Goal: Task Accomplishment & Management: Manage account settings

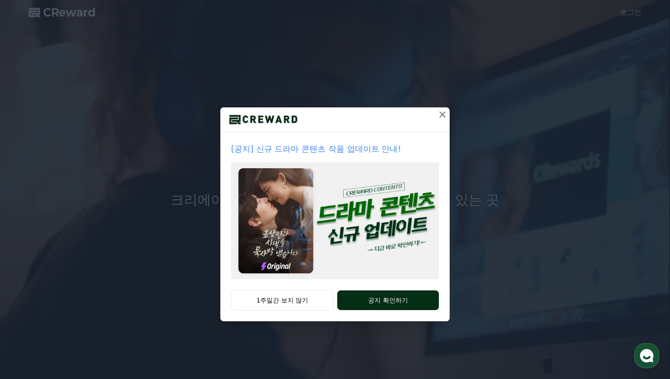
click at [363, 305] on button "공지 확인하기" at bounding box center [388, 301] width 102 height 20
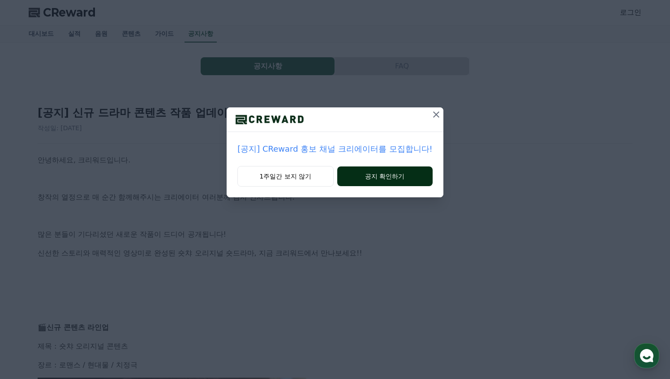
click at [362, 177] on button "공지 확인하기" at bounding box center [384, 177] width 95 height 20
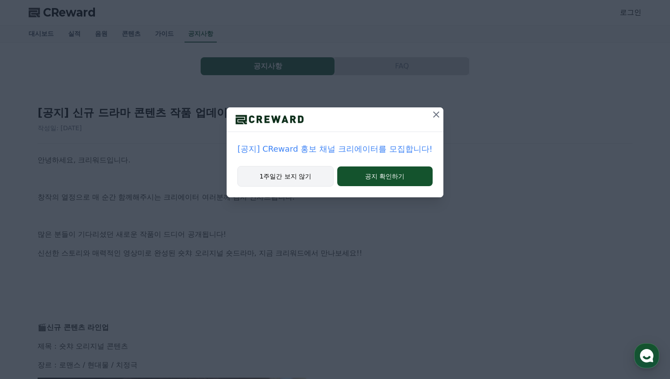
click at [309, 186] on div "1주일간 보지 않기 공지 확인하기" at bounding box center [335, 181] width 216 height 31
click at [303, 183] on button "1주일간 보지 않기" at bounding box center [285, 176] width 96 height 21
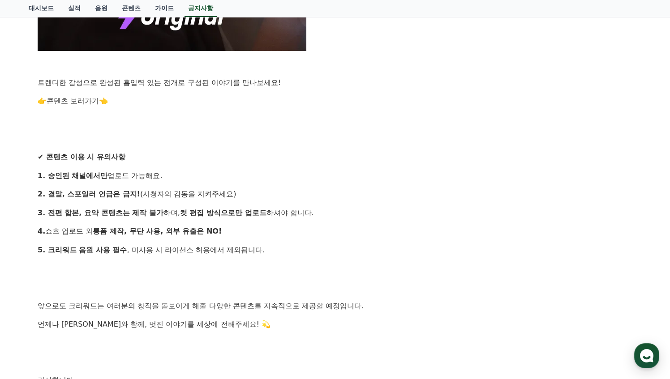
scroll to position [905, 0]
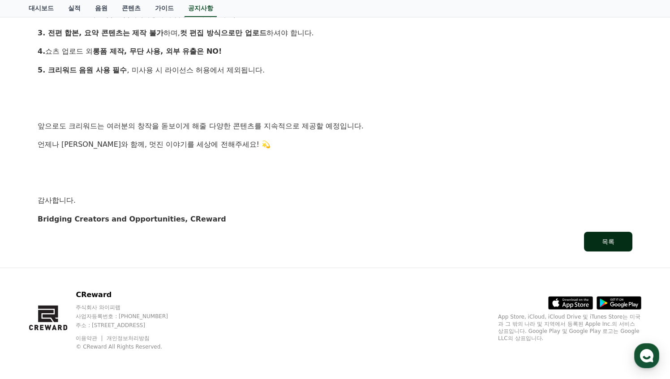
click at [611, 244] on div "목록" at bounding box center [608, 241] width 13 height 9
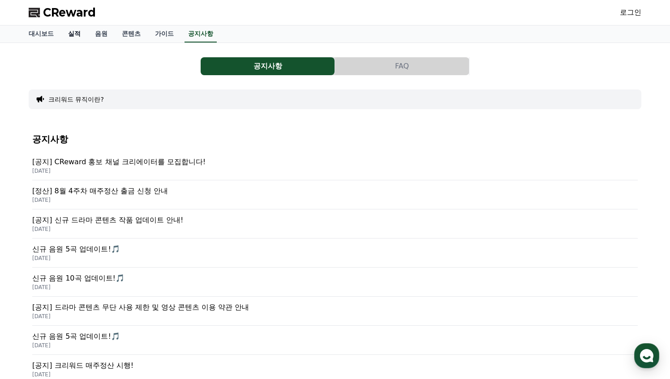
click at [72, 35] on link "실적" at bounding box center [74, 34] width 27 height 17
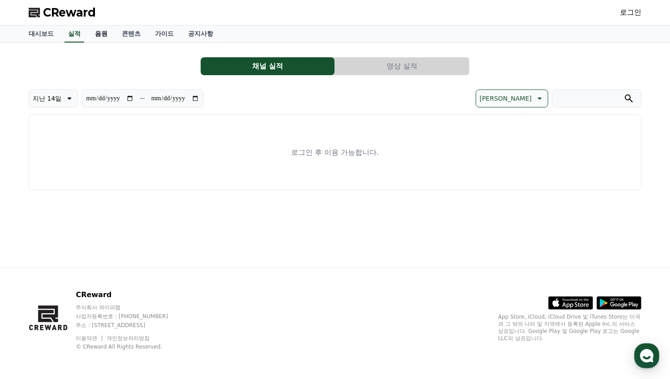
click at [98, 34] on link "음원" at bounding box center [101, 34] width 27 height 17
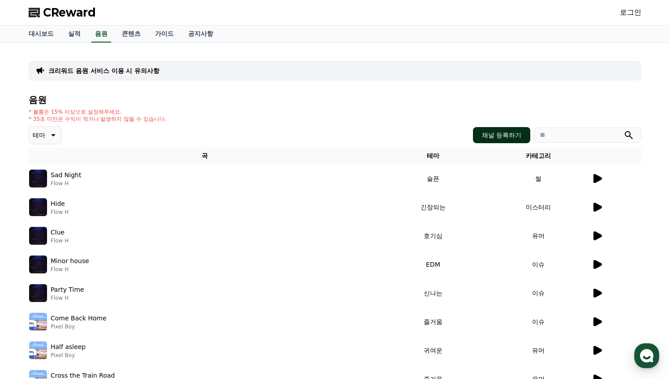
click at [509, 134] on button "채널 등록하기" at bounding box center [501, 135] width 57 height 16
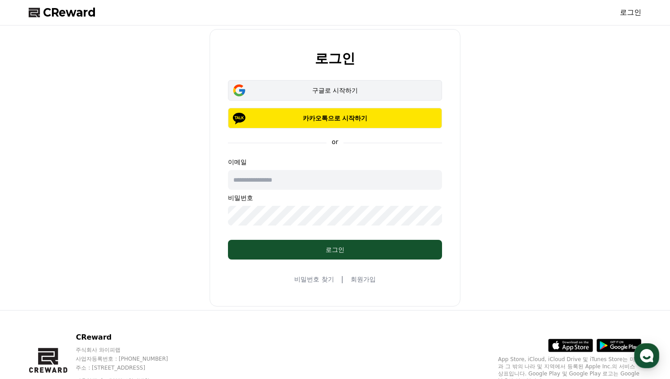
click at [364, 96] on button "구글로 시작하기" at bounding box center [335, 90] width 214 height 21
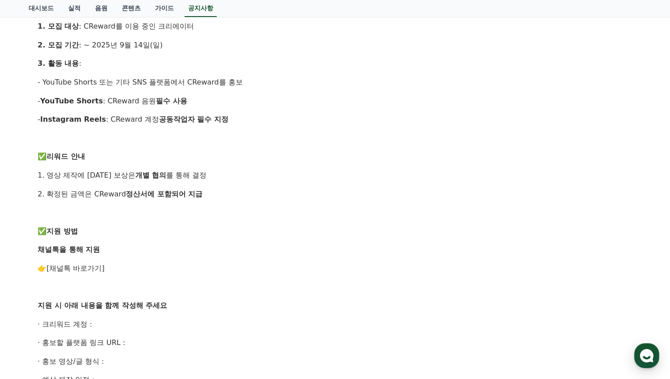
scroll to position [268, 0]
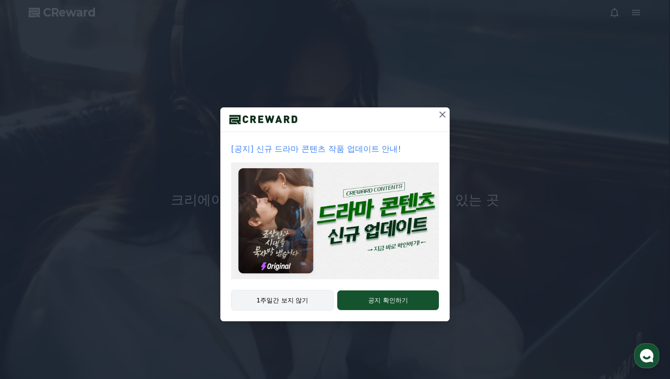
click at [300, 302] on button "1주일간 보지 않기" at bounding box center [282, 300] width 103 height 21
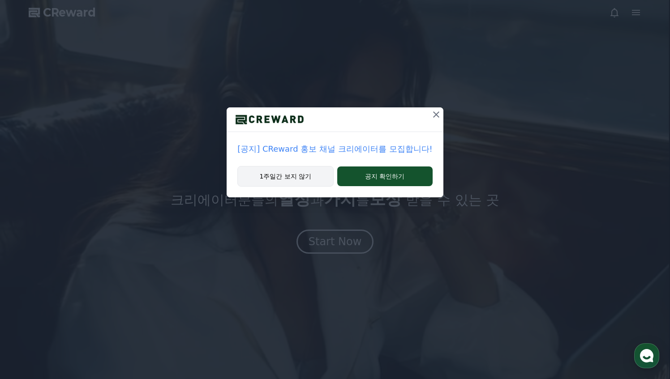
click at [313, 184] on button "1주일간 보지 않기" at bounding box center [285, 176] width 96 height 21
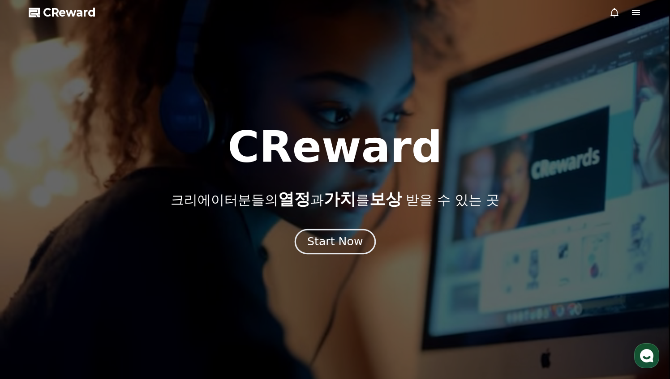
click at [332, 243] on div "Start Now" at bounding box center [335, 241] width 56 height 15
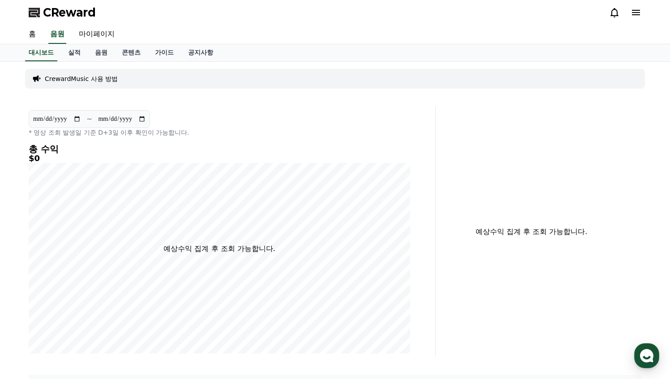
click at [81, 80] on p "CrewardMusic 사용 방법" at bounding box center [81, 78] width 73 height 9
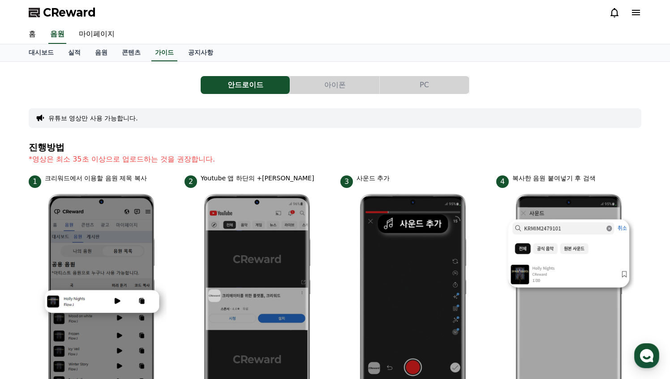
click at [342, 87] on button "아이폰" at bounding box center [334, 85] width 89 height 18
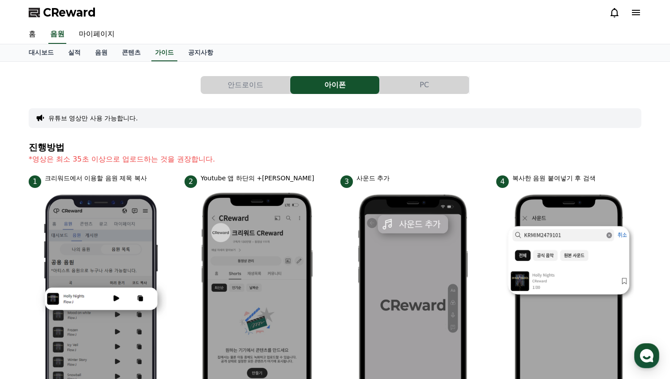
click at [426, 87] on button "PC" at bounding box center [424, 85] width 89 height 18
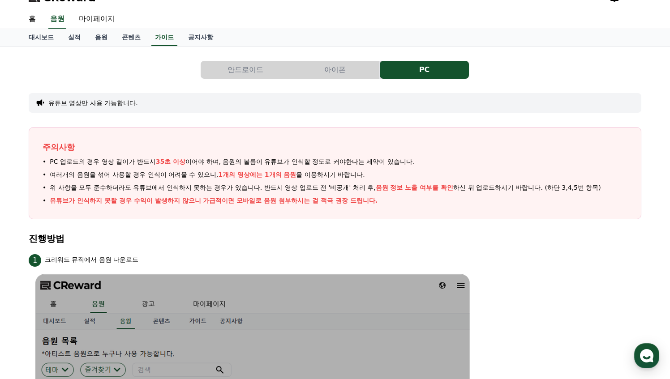
scroll to position [10, 0]
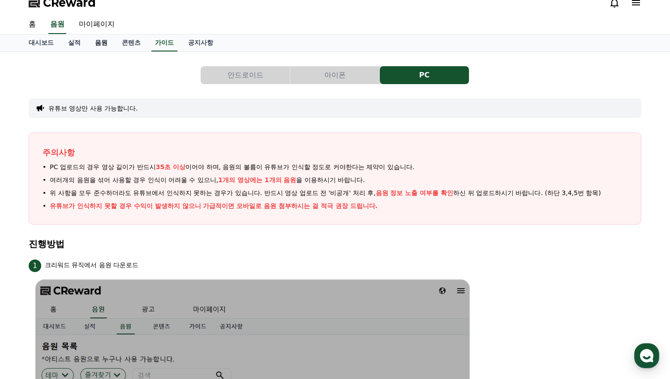
click at [94, 44] on link "음원" at bounding box center [101, 42] width 27 height 17
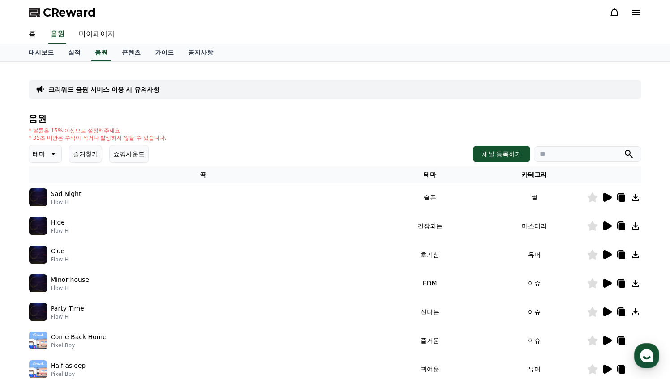
click at [608, 195] on icon at bounding box center [607, 197] width 9 height 9
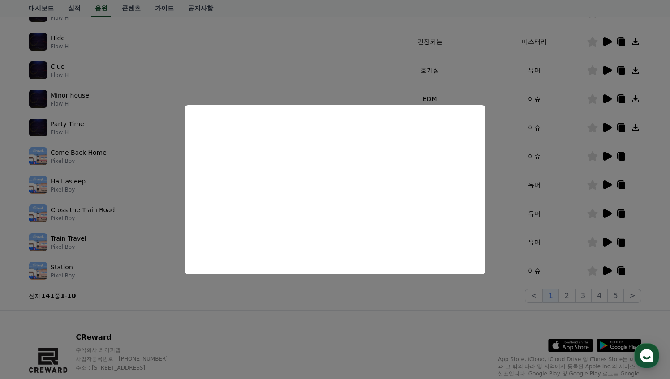
scroll to position [227, 0]
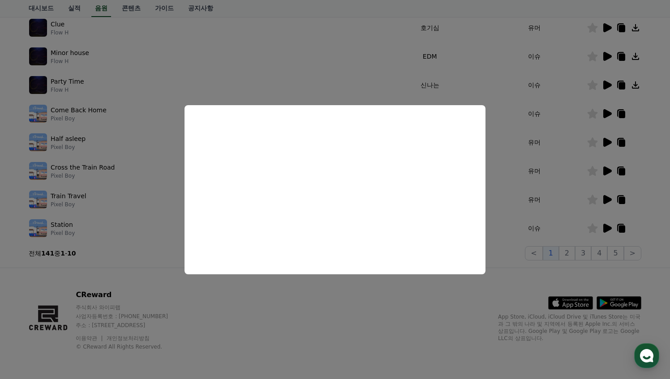
click at [605, 197] on button "close modal" at bounding box center [335, 189] width 670 height 379
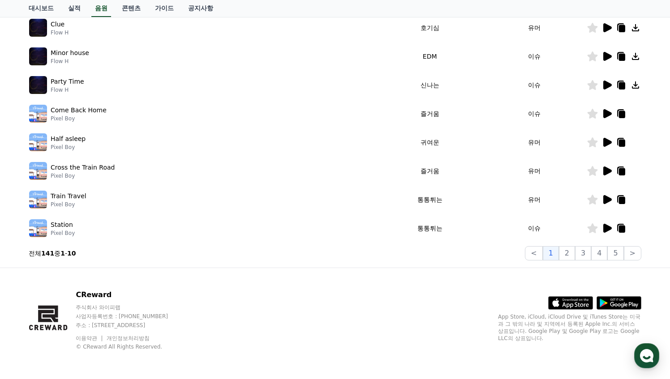
click at [607, 200] on icon at bounding box center [607, 199] width 9 height 9
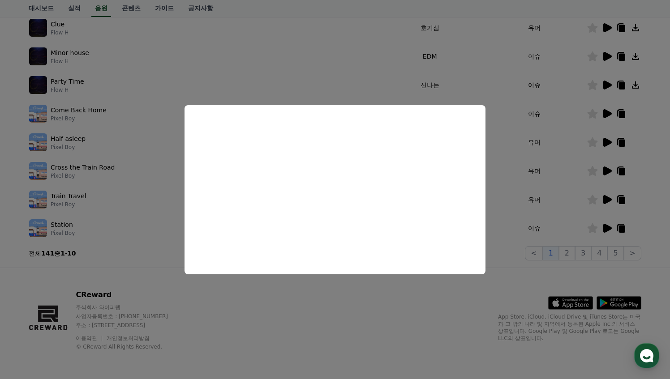
click at [607, 141] on button "close modal" at bounding box center [335, 189] width 670 height 379
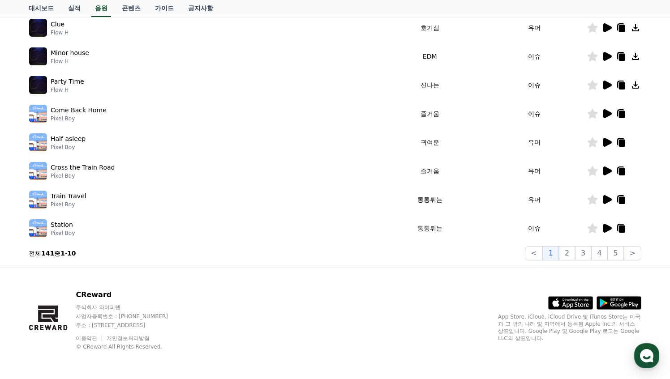
click at [605, 143] on icon at bounding box center [607, 142] width 9 height 9
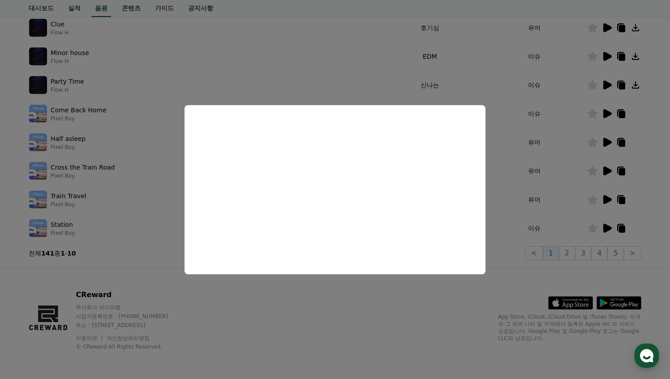
scroll to position [188, 0]
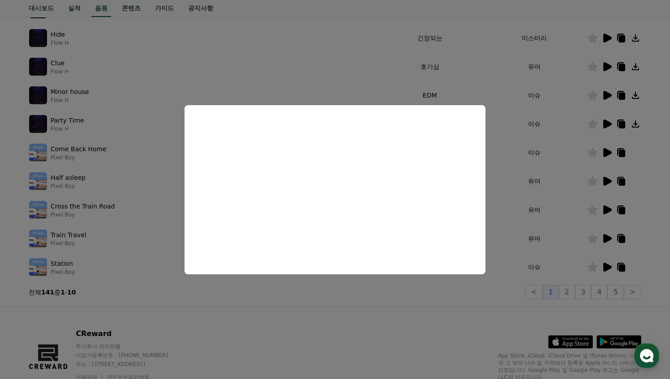
click at [585, 294] on button "close modal" at bounding box center [335, 189] width 670 height 379
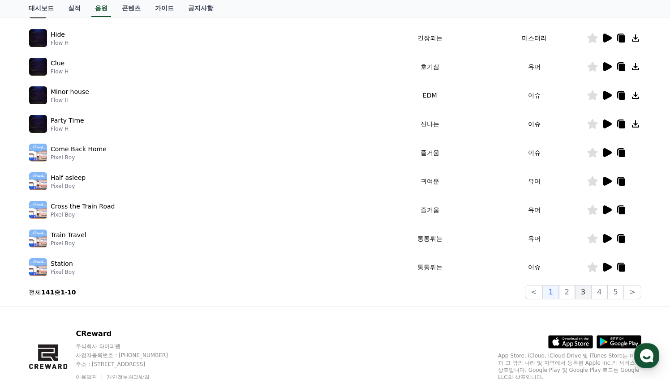
click at [588, 292] on button "3" at bounding box center [583, 292] width 16 height 14
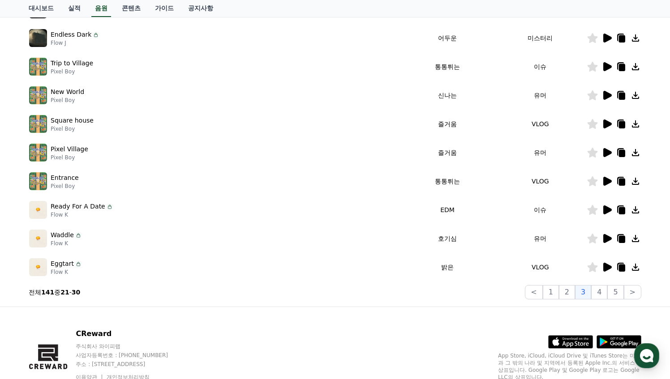
click at [34, 95] on img at bounding box center [38, 95] width 18 height 18
click at [36, 96] on img at bounding box center [38, 95] width 18 height 18
click at [608, 94] on icon at bounding box center [607, 95] width 9 height 9
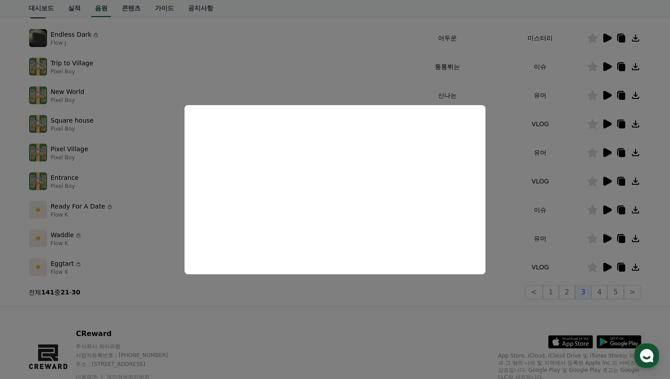
click at [608, 94] on button "close modal" at bounding box center [335, 189] width 670 height 379
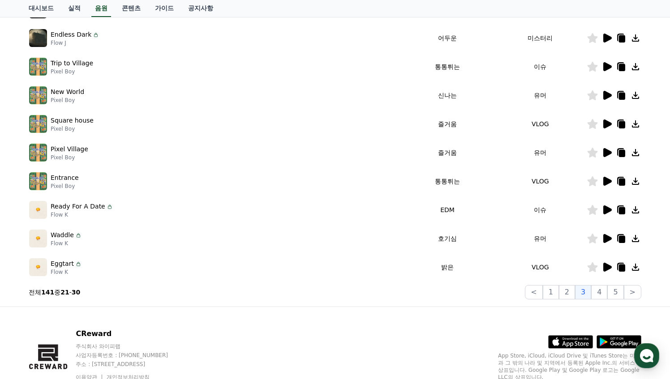
click at [608, 94] on icon at bounding box center [607, 95] width 9 height 9
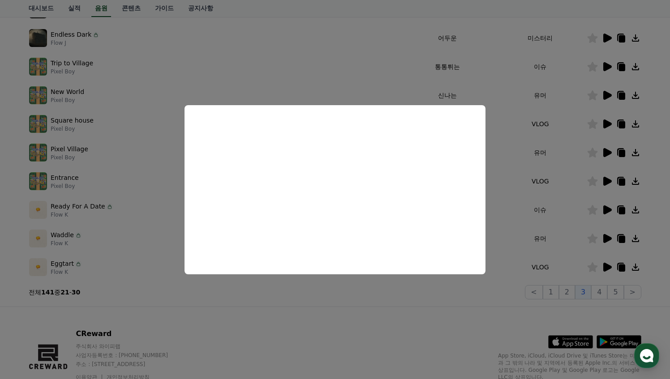
click at [43, 206] on button "close modal" at bounding box center [335, 189] width 670 height 379
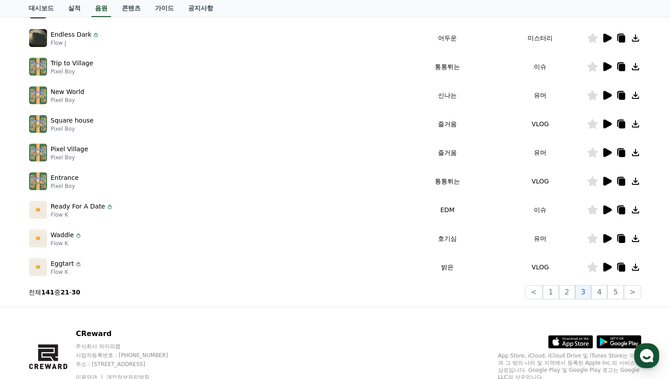
click at [40, 207] on img at bounding box center [38, 210] width 18 height 18
click at [608, 210] on icon at bounding box center [607, 210] width 9 height 9
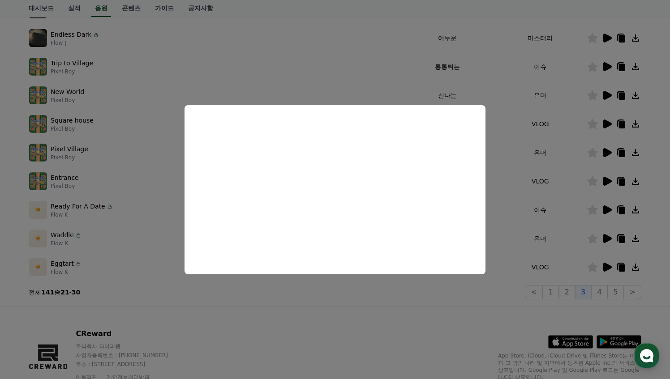
click at [40, 67] on button "close modal" at bounding box center [335, 189] width 670 height 379
click at [40, 67] on img at bounding box center [38, 67] width 18 height 18
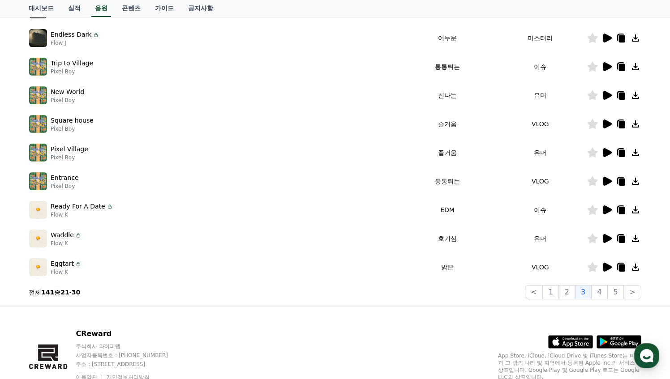
click at [609, 66] on icon at bounding box center [607, 66] width 9 height 9
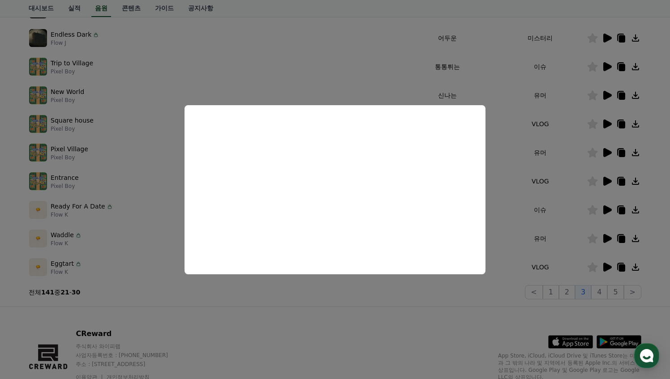
click at [614, 292] on button "close modal" at bounding box center [335, 189] width 670 height 379
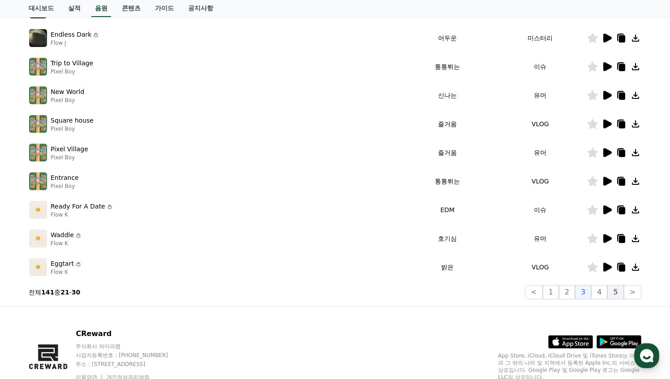
click at [620, 292] on button "5" at bounding box center [615, 292] width 16 height 14
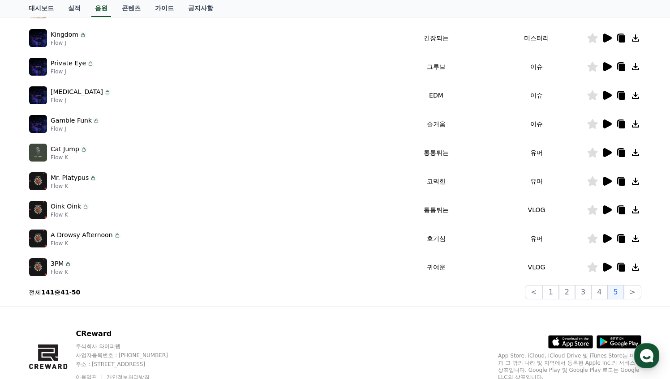
click at [40, 211] on img at bounding box center [38, 210] width 18 height 18
click at [39, 211] on img at bounding box center [38, 210] width 18 height 18
click at [610, 210] on icon at bounding box center [607, 210] width 9 height 9
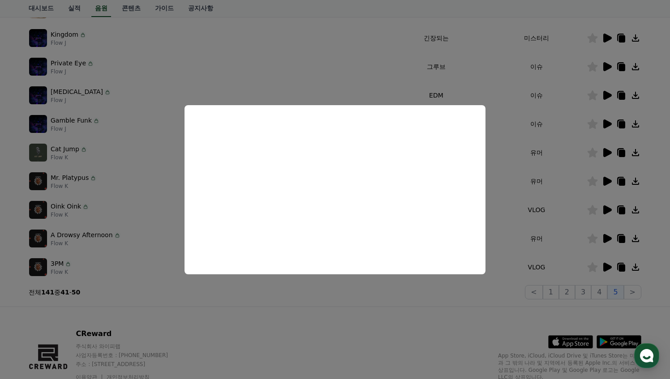
click at [47, 262] on button "close modal" at bounding box center [335, 189] width 670 height 379
click at [42, 267] on img at bounding box center [38, 267] width 18 height 18
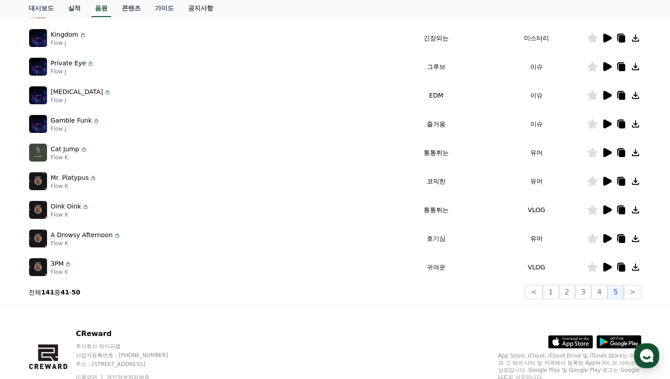
click at [608, 269] on icon at bounding box center [607, 267] width 9 height 9
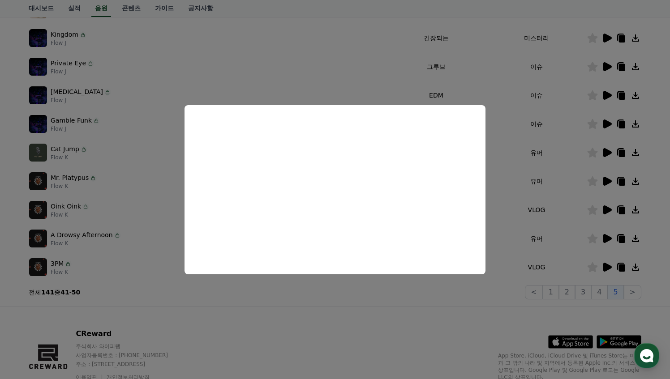
click at [639, 293] on button "close modal" at bounding box center [335, 189] width 670 height 379
click at [638, 293] on button ">" at bounding box center [632, 292] width 17 height 14
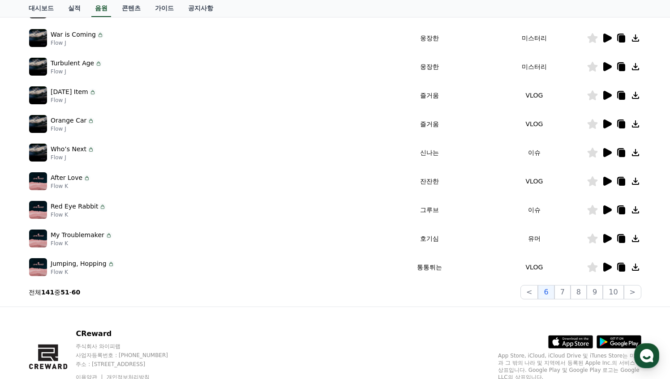
click at [609, 182] on icon at bounding box center [607, 181] width 9 height 9
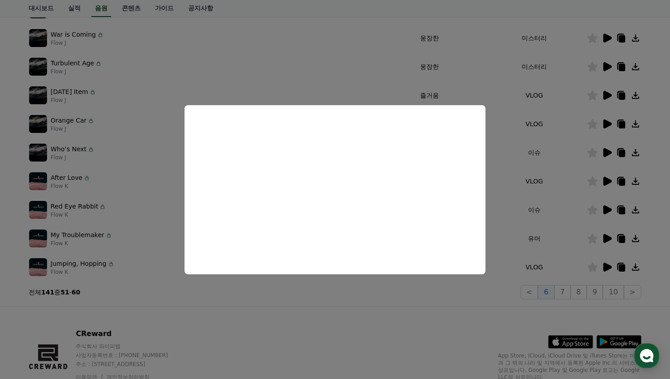
click at [609, 265] on button "close modal" at bounding box center [335, 189] width 670 height 379
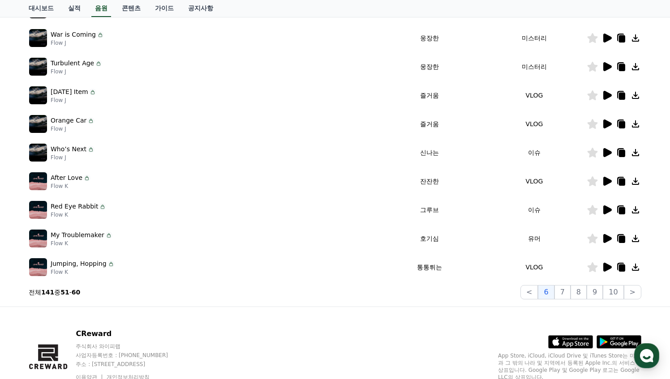
click at [609, 266] on icon at bounding box center [607, 267] width 9 height 9
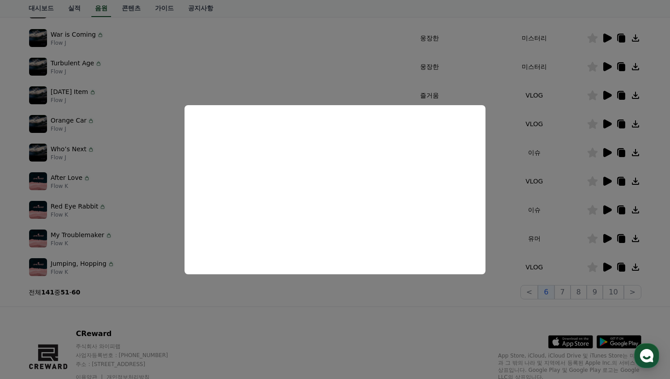
click at [607, 94] on button "close modal" at bounding box center [335, 189] width 670 height 379
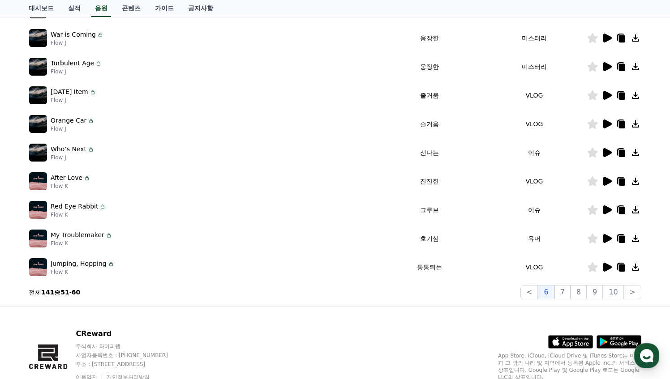
click at [607, 94] on icon at bounding box center [607, 95] width 9 height 9
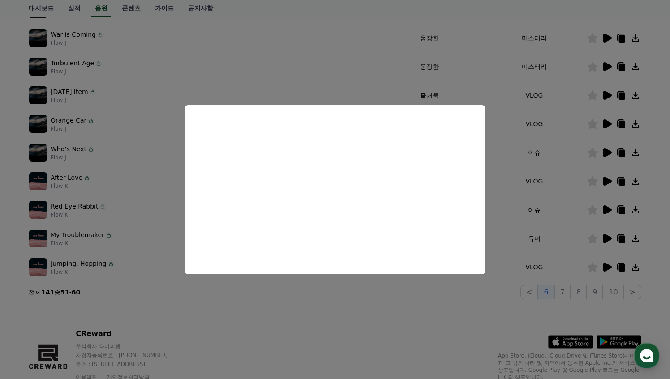
click at [614, 290] on button "close modal" at bounding box center [335, 189] width 670 height 379
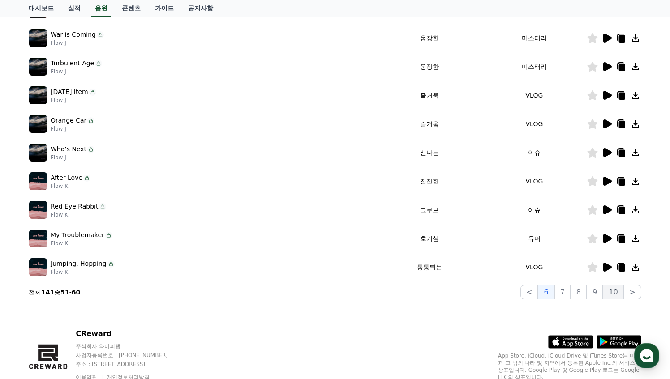
click at [614, 292] on button "10" at bounding box center [613, 292] width 21 height 14
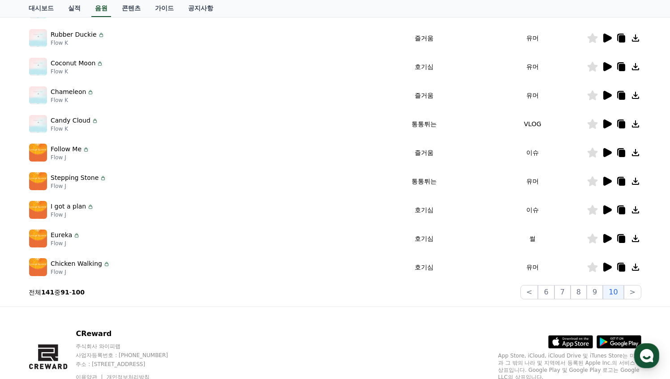
click at [606, 95] on icon at bounding box center [607, 95] width 9 height 9
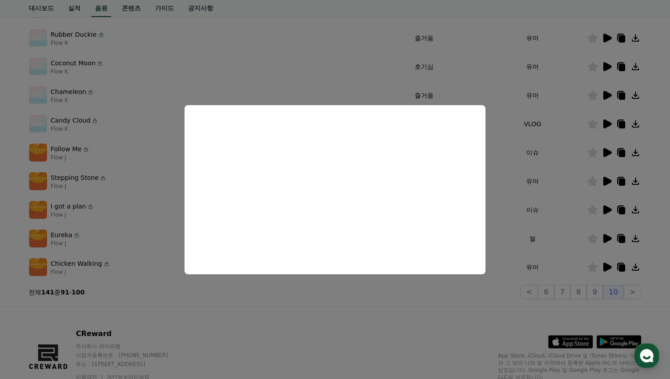
click at [607, 123] on button "close modal" at bounding box center [335, 189] width 670 height 379
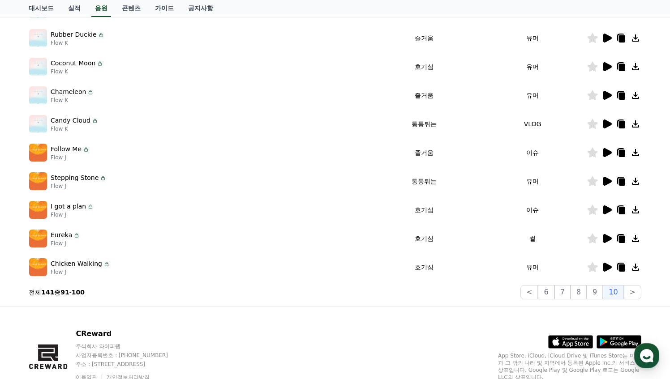
click at [606, 124] on icon at bounding box center [607, 124] width 9 height 9
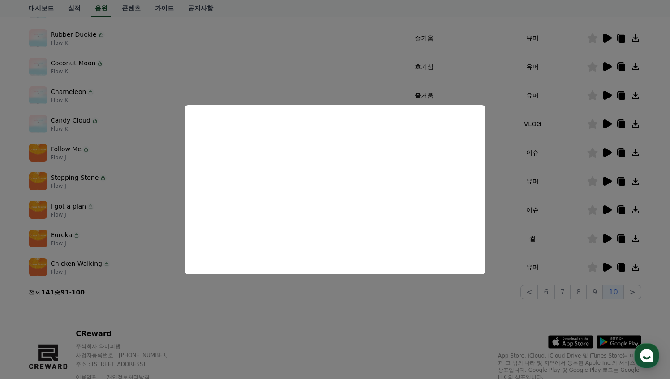
click at [605, 207] on button "close modal" at bounding box center [335, 189] width 670 height 379
click at [605, 208] on icon at bounding box center [607, 210] width 9 height 9
click at [607, 237] on button "close modal" at bounding box center [335, 189] width 670 height 379
click at [607, 237] on icon at bounding box center [607, 238] width 9 height 9
click at [607, 266] on button "close modal" at bounding box center [335, 189] width 670 height 379
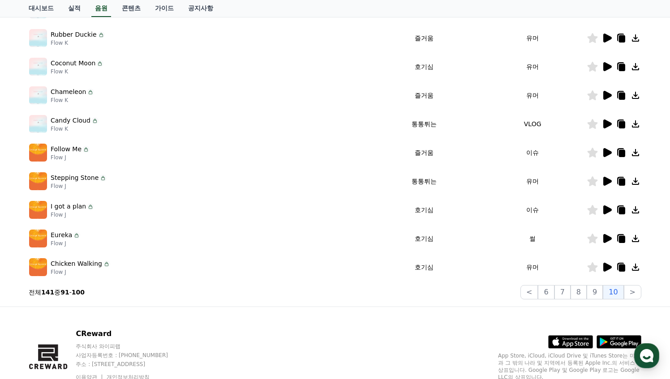
click at [607, 266] on icon at bounding box center [607, 267] width 9 height 9
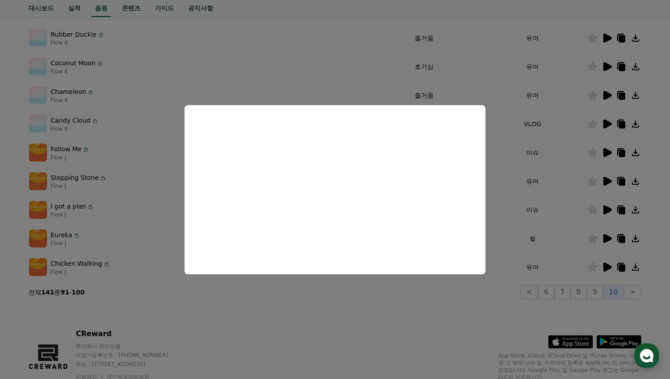
click at [593, 266] on button "close modal" at bounding box center [335, 189] width 670 height 379
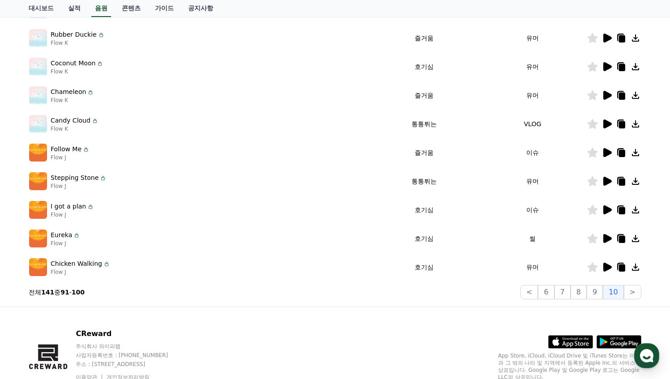
click at [593, 266] on icon at bounding box center [593, 267] width 10 height 10
click at [610, 208] on icon at bounding box center [607, 210] width 9 height 9
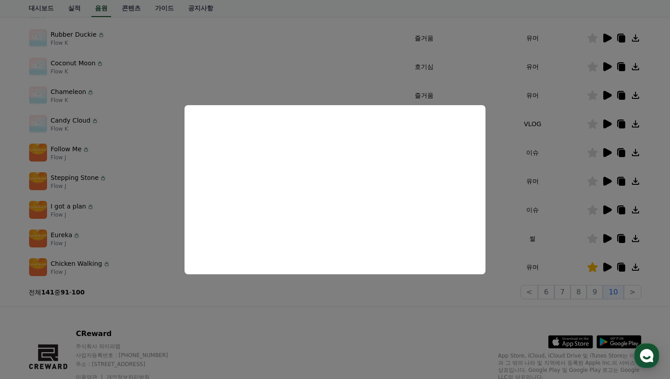
click at [592, 210] on button "close modal" at bounding box center [335, 189] width 670 height 379
click at [592, 210] on icon at bounding box center [593, 210] width 10 height 10
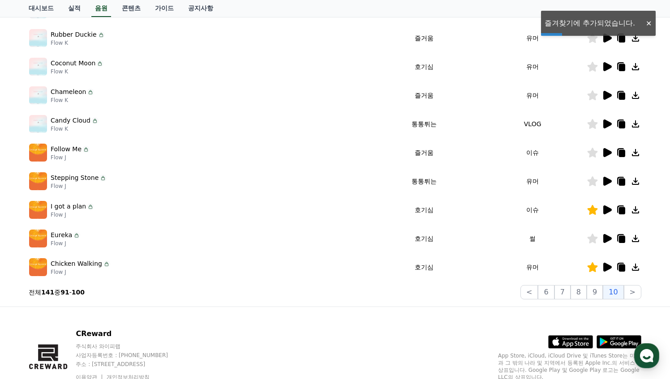
click at [604, 241] on icon at bounding box center [607, 238] width 9 height 9
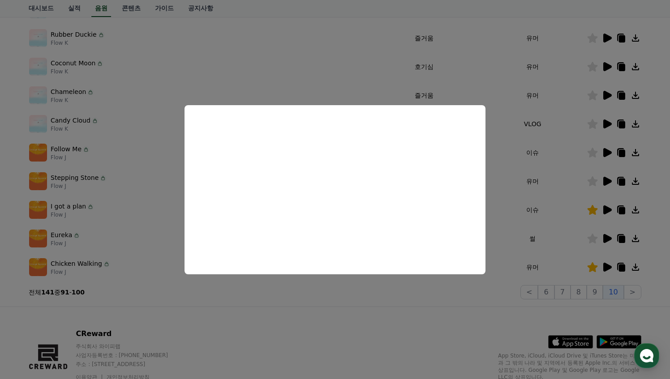
click at [593, 241] on button "close modal" at bounding box center [335, 189] width 670 height 379
click at [593, 240] on icon at bounding box center [593, 239] width 10 height 10
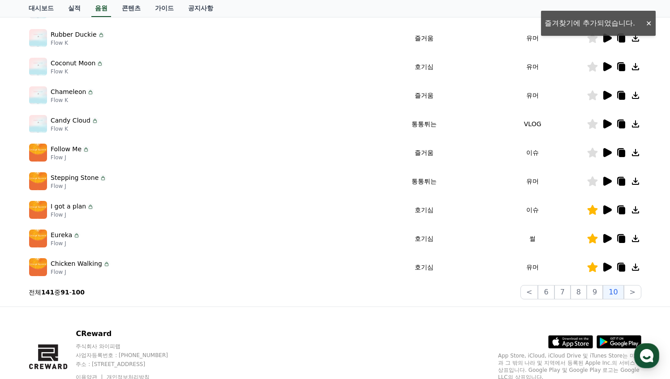
click at [606, 181] on icon at bounding box center [607, 181] width 9 height 9
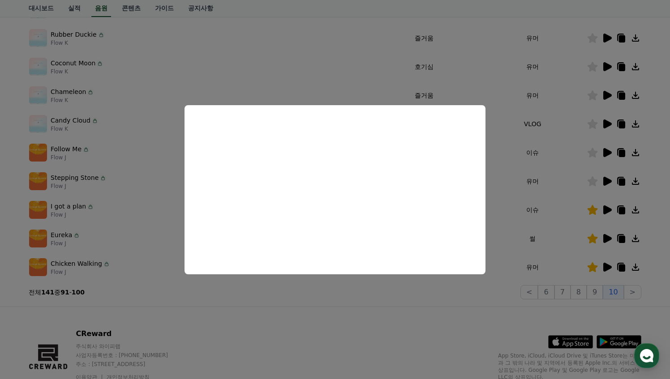
click at [610, 180] on button "close modal" at bounding box center [335, 189] width 670 height 379
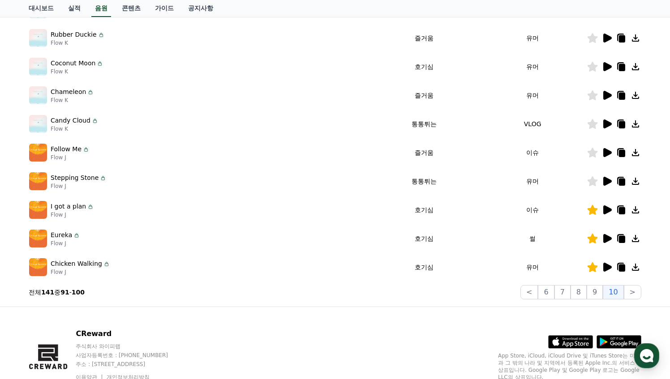
click at [595, 181] on icon at bounding box center [593, 181] width 10 height 10
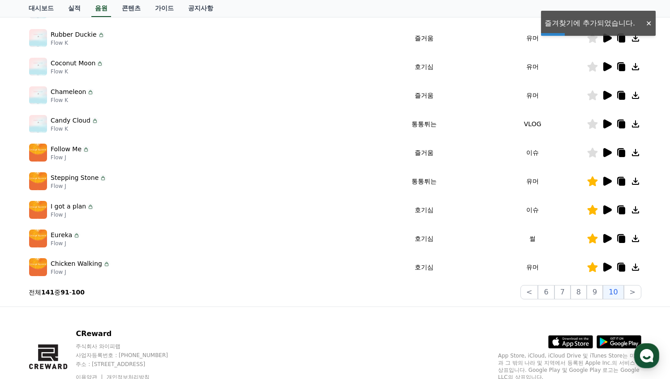
click at [605, 153] on icon at bounding box center [607, 152] width 9 height 9
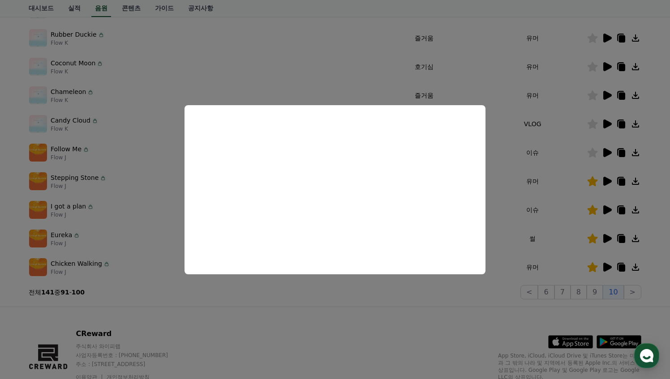
click at [596, 155] on button "close modal" at bounding box center [335, 189] width 670 height 379
click at [594, 154] on icon at bounding box center [593, 153] width 10 height 10
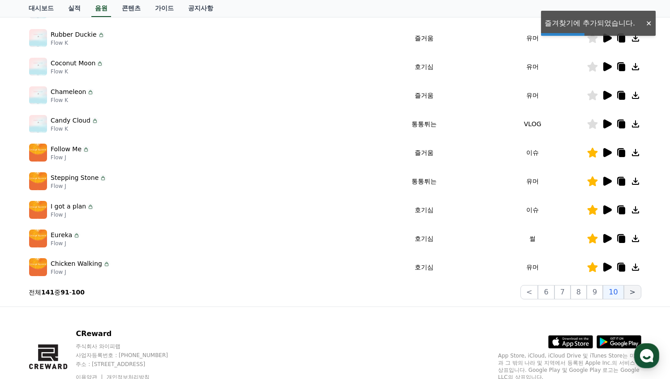
click at [633, 290] on button ">" at bounding box center [632, 292] width 17 height 14
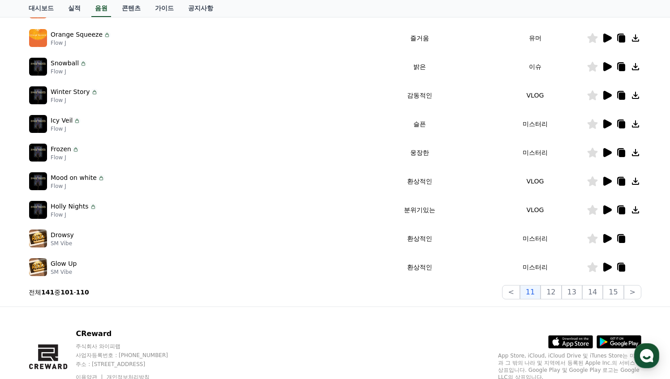
click at [80, 36] on p "Orange Squeeze" at bounding box center [77, 34] width 52 height 9
click at [62, 41] on p "Flow J" at bounding box center [81, 42] width 60 height 7
click at [39, 39] on img at bounding box center [38, 38] width 18 height 18
click at [58, 43] on p "Flow J" at bounding box center [81, 42] width 60 height 7
click at [612, 34] on div at bounding box center [614, 38] width 54 height 11
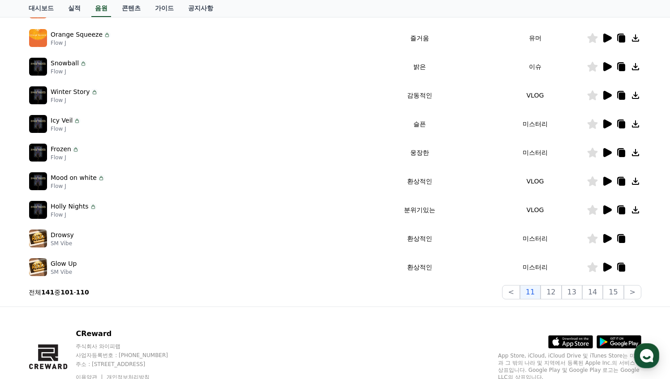
click at [609, 35] on icon at bounding box center [606, 38] width 11 height 11
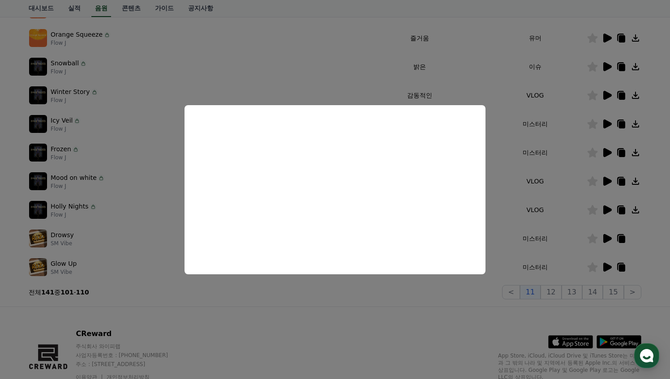
click at [595, 38] on button "close modal" at bounding box center [335, 189] width 670 height 379
click at [595, 38] on icon at bounding box center [593, 38] width 10 height 10
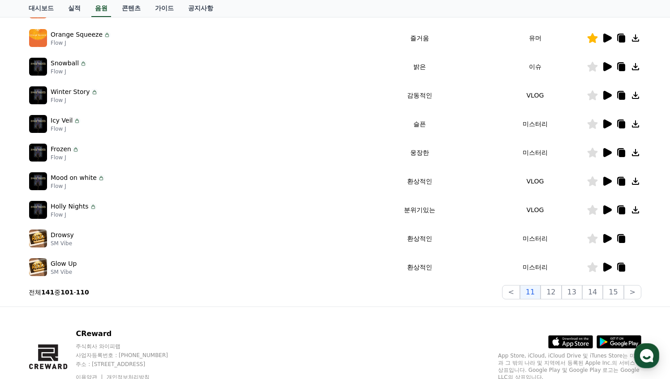
click at [606, 236] on icon at bounding box center [607, 238] width 9 height 9
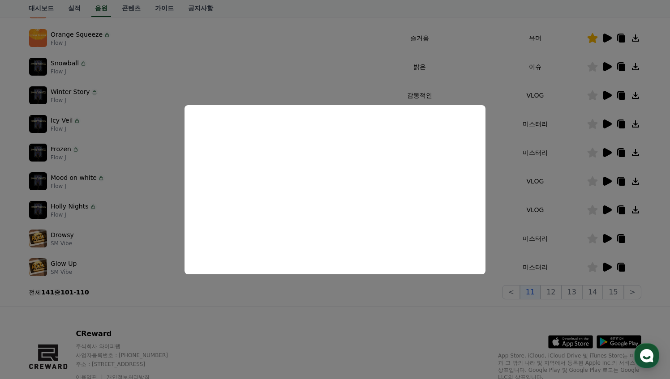
click at [591, 238] on button "close modal" at bounding box center [335, 189] width 670 height 379
click at [591, 238] on icon at bounding box center [593, 239] width 10 height 10
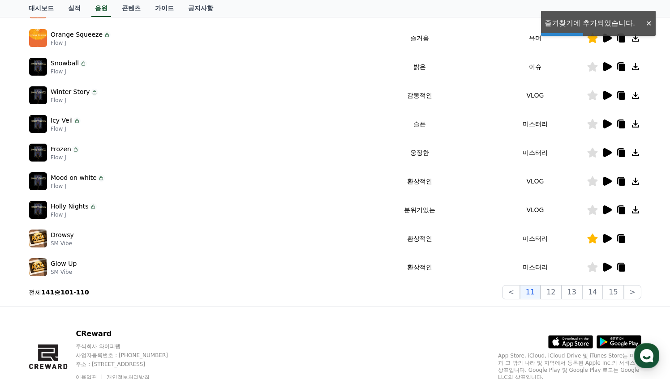
click at [608, 269] on icon at bounding box center [607, 267] width 9 height 9
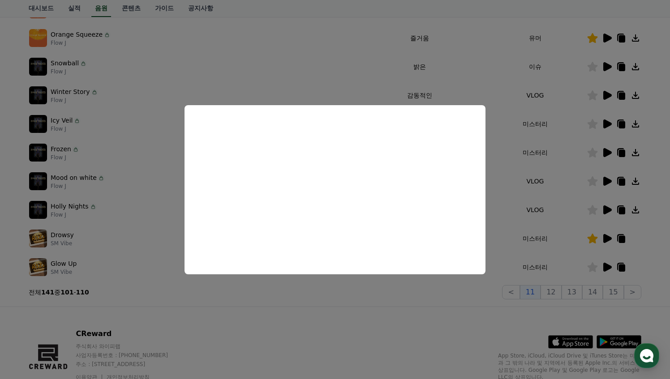
click at [594, 266] on button "close modal" at bounding box center [335, 189] width 670 height 379
click at [594, 266] on icon at bounding box center [593, 267] width 10 height 10
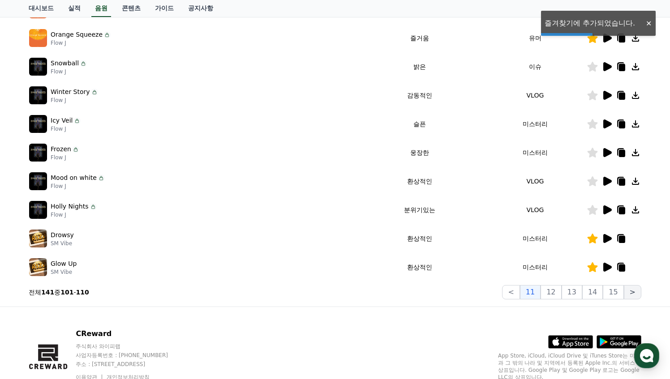
click at [633, 291] on button ">" at bounding box center [632, 292] width 17 height 14
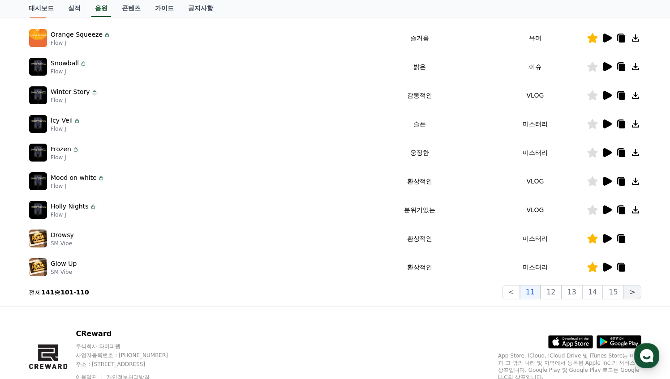
click at [633, 294] on button ">" at bounding box center [632, 292] width 17 height 14
click at [561, 290] on button "12" at bounding box center [551, 292] width 21 height 14
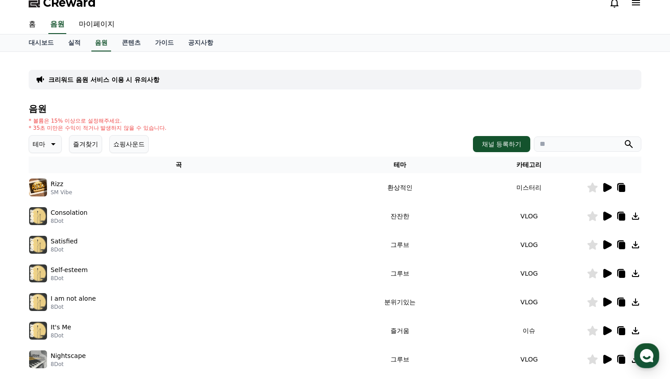
scroll to position [8, 0]
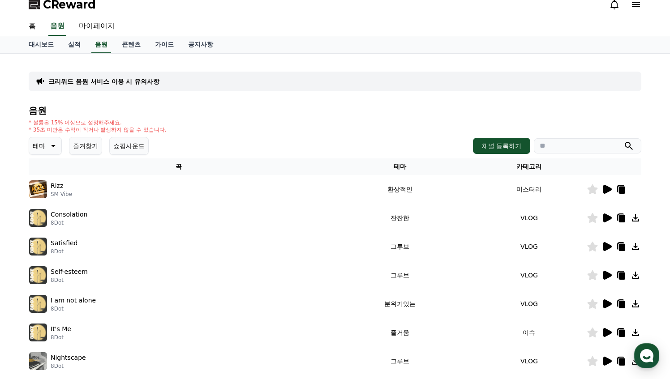
click at [605, 188] on icon at bounding box center [607, 189] width 9 height 9
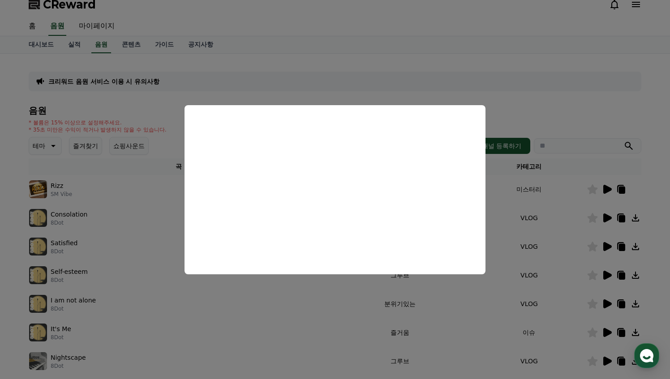
click at [593, 192] on button "close modal" at bounding box center [335, 189] width 670 height 379
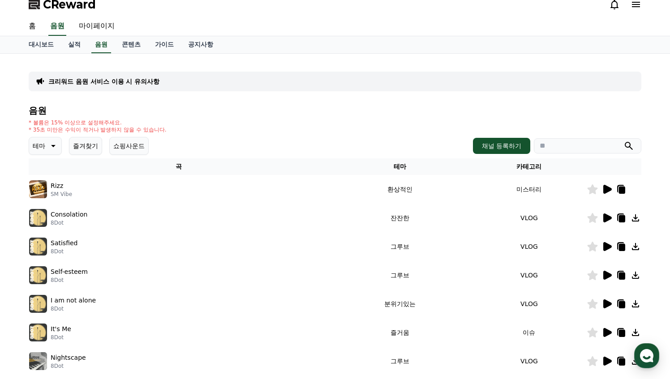
click at [593, 188] on icon at bounding box center [593, 190] width 10 height 10
click at [50, 142] on icon at bounding box center [52, 146] width 11 height 11
click at [103, 82] on p "크리워드 음원 서비스 이용 시 유의사항" at bounding box center [103, 81] width 111 height 9
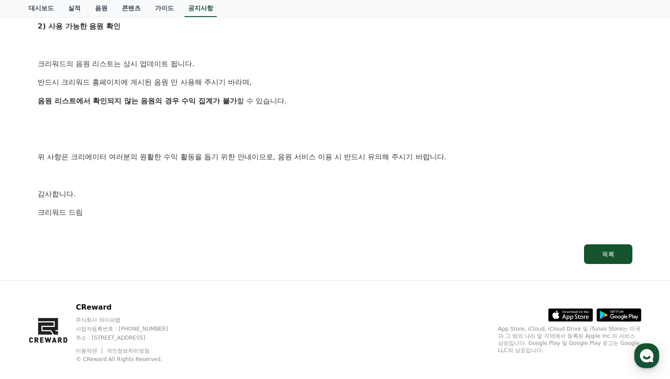
scroll to position [541, 0]
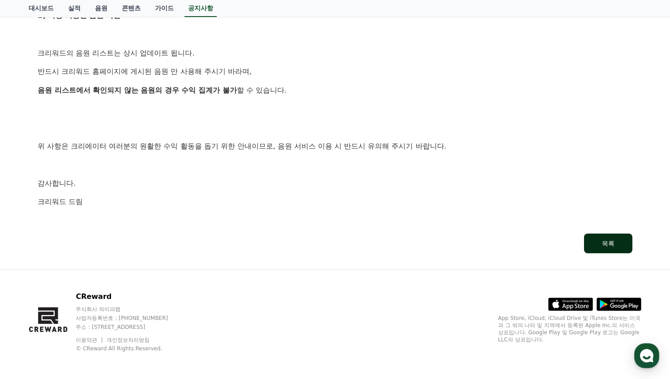
click at [610, 240] on div "목록" at bounding box center [608, 243] width 13 height 9
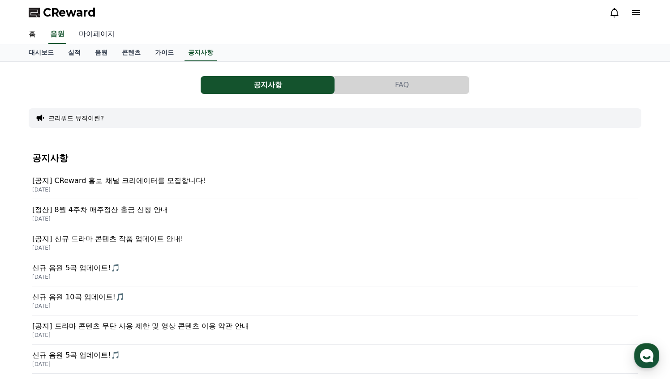
click at [88, 32] on link "마이페이지" at bounding box center [97, 34] width 50 height 19
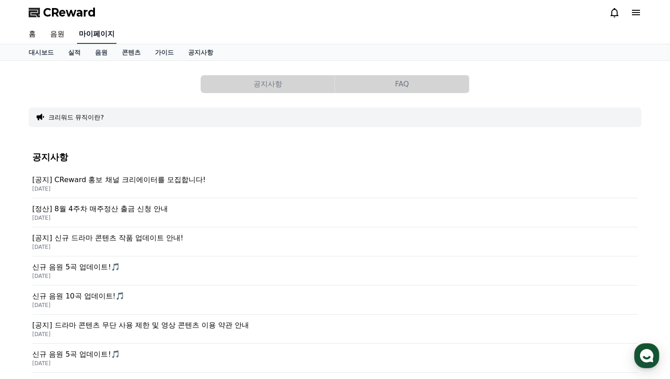
select select "**********"
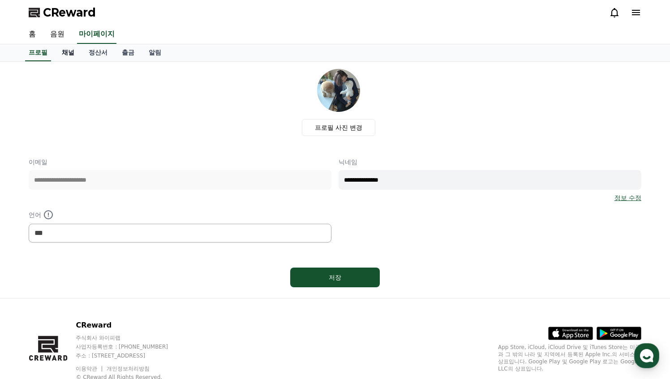
click at [69, 52] on link "채널" at bounding box center [68, 52] width 27 height 17
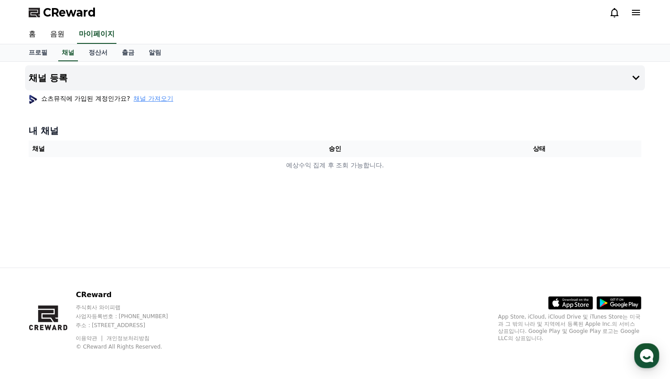
click at [134, 98] on span "채널 가져오기" at bounding box center [152, 98] width 39 height 9
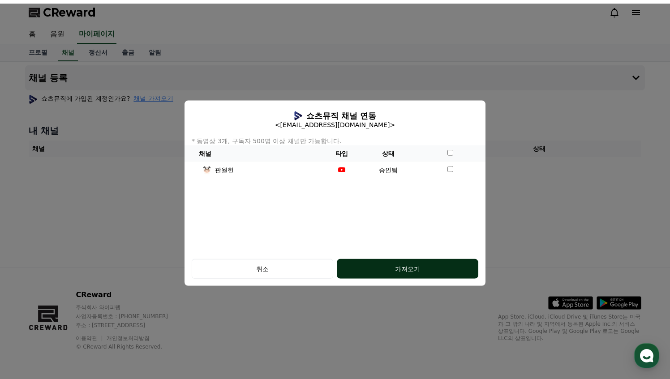
click at [411, 269] on div "가져오기" at bounding box center [408, 269] width 106 height 9
